Goal: Information Seeking & Learning: Learn about a topic

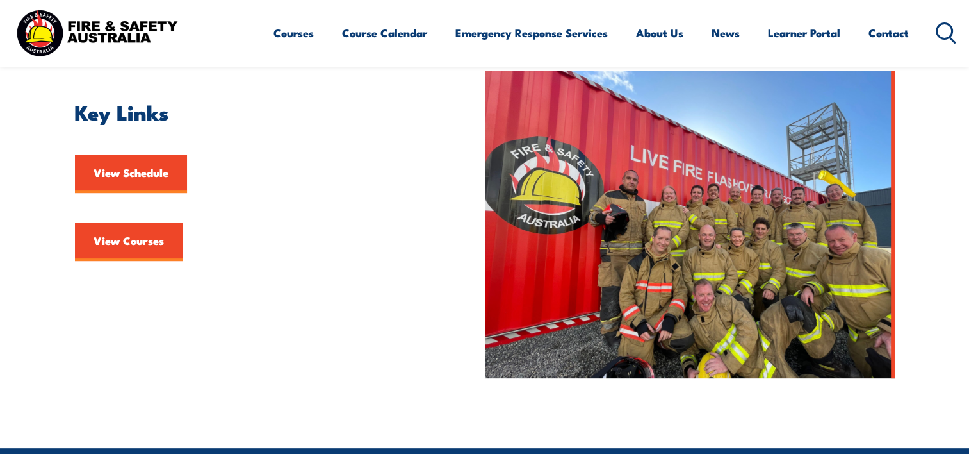
scroll to position [289, 0]
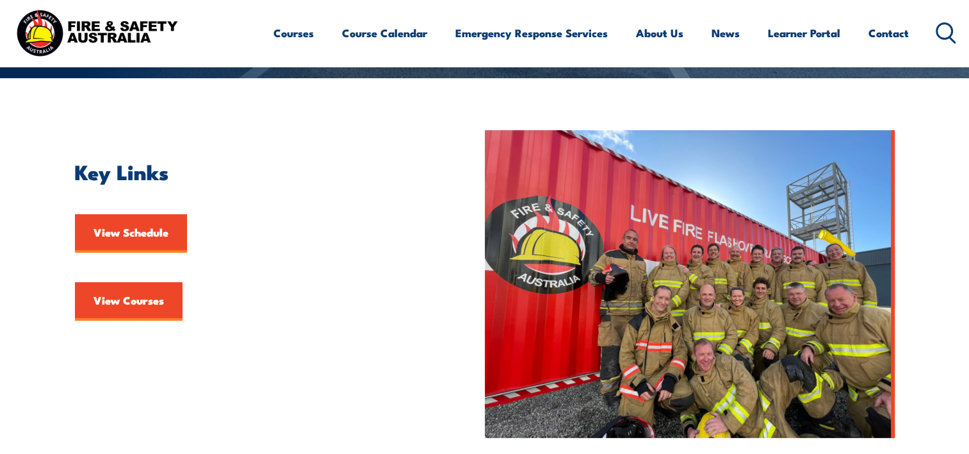
click at [129, 295] on link "View Courses" at bounding box center [129, 301] width 108 height 38
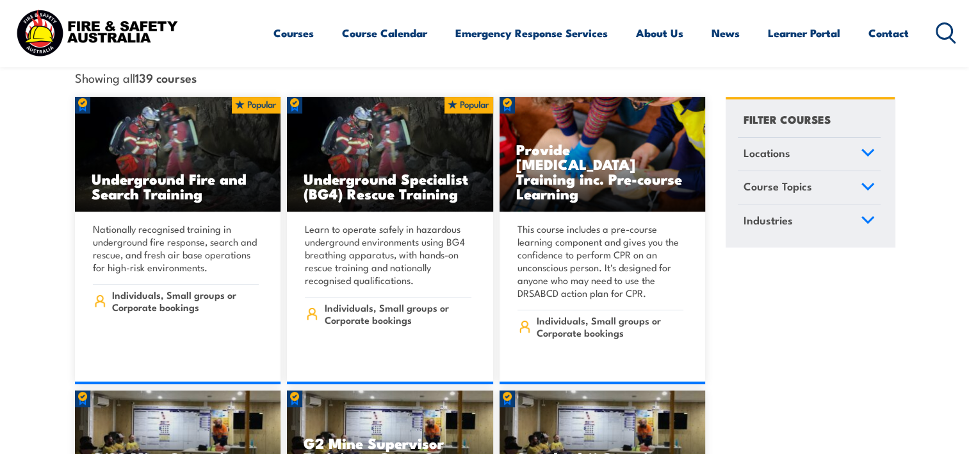
scroll to position [352, 0]
